Goal: Information Seeking & Learning: Learn about a topic

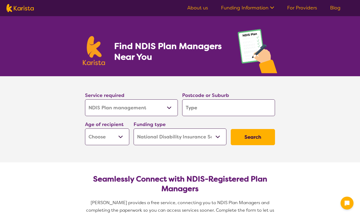
select select "NDIS Plan management"
select select "NDIS"
select select "NDIS Plan management"
select select "NDIS"
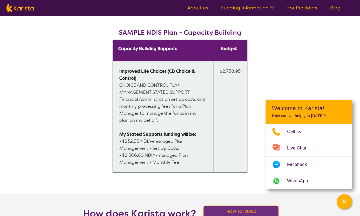
scroll to position [434, 0]
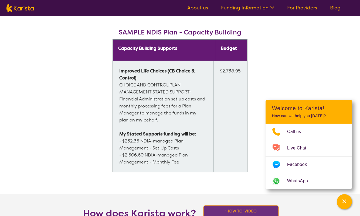
drag, startPoint x: 253, startPoint y: 109, endPoint x: 84, endPoint y: 154, distance: 175.8
click at [84, 154] on span "Capacity Building Supports Budget Improved Life Choices (CB Choice & Control)  …" at bounding box center [180, 109] width 194 height 140
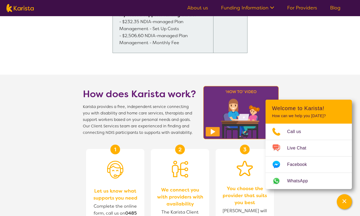
scroll to position [563, 0]
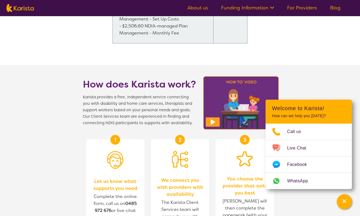
click at [74, 157] on section "How does Karista work? Karista provides a free, independent service connecting …" at bounding box center [180, 196] width 360 height 262
click at [306, 68] on section "How does Karista work? Karista provides a free, independent service connecting …" at bounding box center [180, 196] width 360 height 262
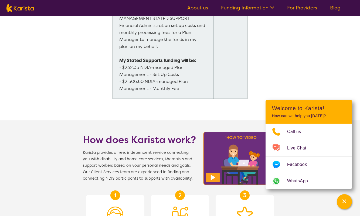
scroll to position [507, 0]
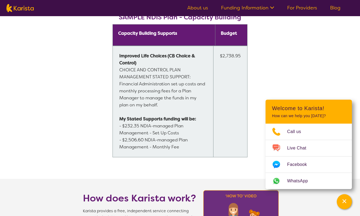
scroll to position [449, 0]
click at [114, 121] on td "Improved Life Choices (CB Choice & Control)   CHOICE AND CONTROL PLAN MANAGEMEN…" at bounding box center [163, 101] width 101 height 111
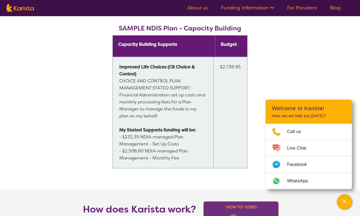
scroll to position [437, 0]
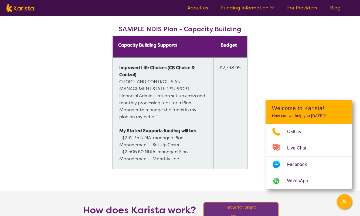
click at [236, 49] on td "Budget" at bounding box center [231, 46] width 32 height 21
click at [216, 73] on td "$2,738.95" at bounding box center [230, 113] width 34 height 111
click at [105, 77] on span "Capacity Building Supports Budget Improved Life Choices (CB Choice & Control)  …" at bounding box center [180, 106] width 194 height 140
